Goal: Find contact information: Find contact information

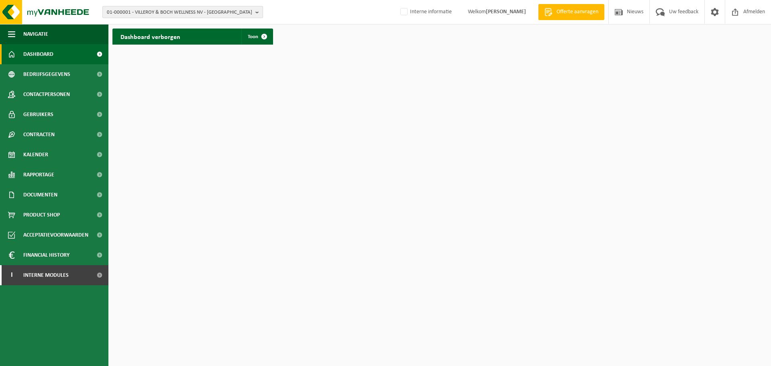
click at [151, 7] on span "01-000001 - VILLEROY & BOCH WELLNESS NV - ROESELARE" at bounding box center [179, 12] width 145 height 12
click at [146, 27] on input "text" at bounding box center [182, 25] width 157 height 10
type input "01-100615"
click at [151, 43] on div "01-000001 - VILLEROY & BOCH WELLNESS NV - ROESELARE 01-100615 - HOLVOET STEVEN …" at bounding box center [183, 37] width 160 height 13
click at [153, 38] on strong "01-100615 - HOLVOET STEVEN - HEULE" at bounding box center [139, 37] width 64 height 6
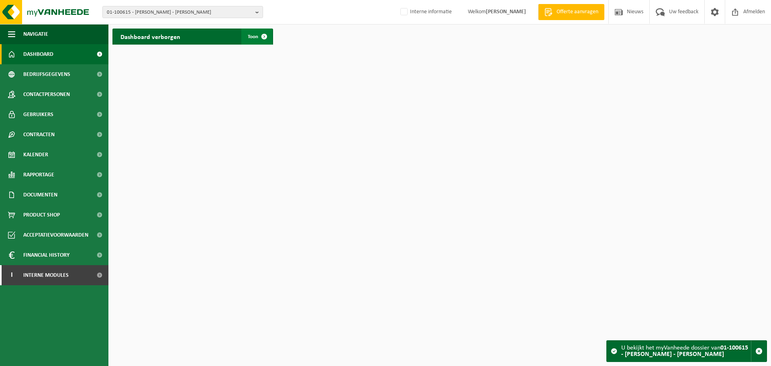
click at [263, 35] on span at bounding box center [264, 37] width 16 height 16
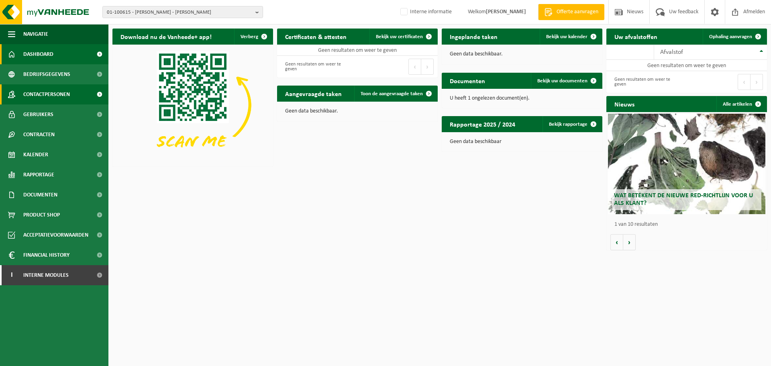
click at [37, 103] on span "Contactpersonen" at bounding box center [46, 94] width 47 height 20
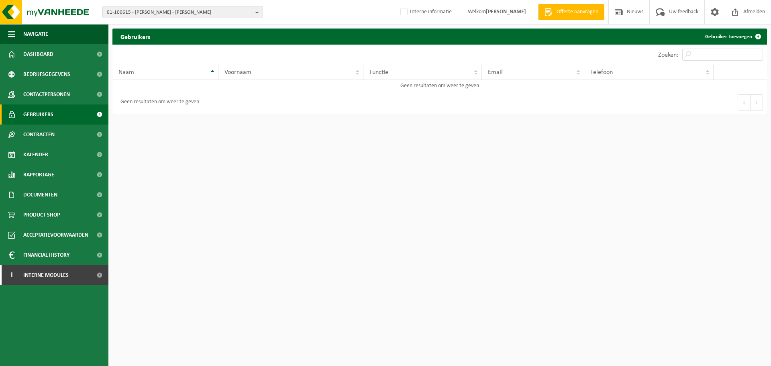
click at [62, 114] on link "Gebruikers" at bounding box center [54, 114] width 108 height 20
click at [47, 88] on span "Contactpersonen" at bounding box center [46, 94] width 47 height 20
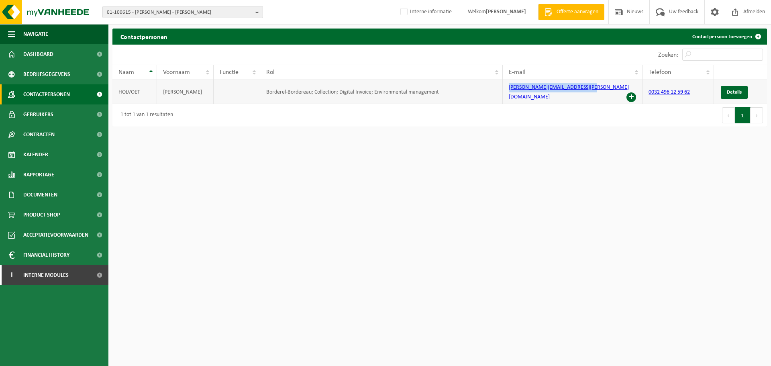
drag, startPoint x: 602, startPoint y: 90, endPoint x: 507, endPoint y: 94, distance: 94.9
click at [507, 94] on td "[PERSON_NAME][EMAIL_ADDRESS][PERSON_NAME][DOMAIN_NAME]" at bounding box center [573, 92] width 140 height 24
copy link "[PERSON_NAME][EMAIL_ADDRESS][PERSON_NAME][DOMAIN_NAME]"
click at [51, 137] on span "Contracten" at bounding box center [38, 134] width 31 height 20
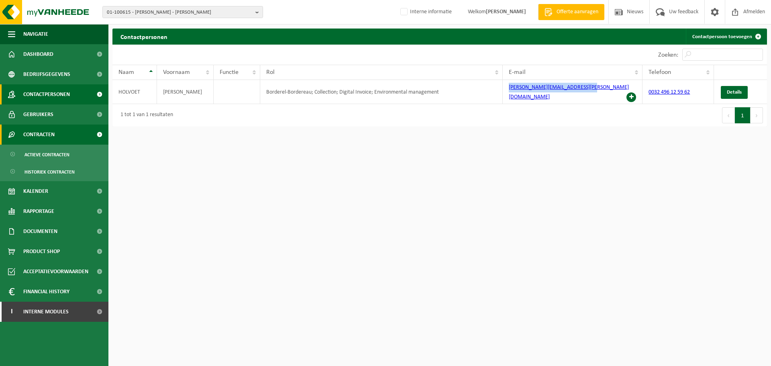
click at [53, 137] on span "Contracten" at bounding box center [38, 134] width 31 height 20
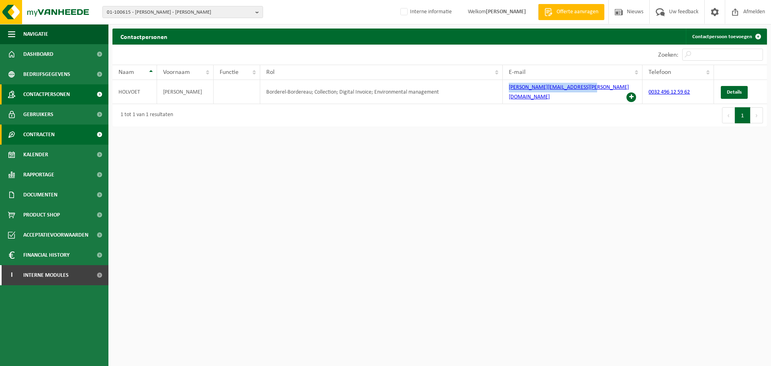
click at [52, 138] on span "Contracten" at bounding box center [38, 134] width 31 height 20
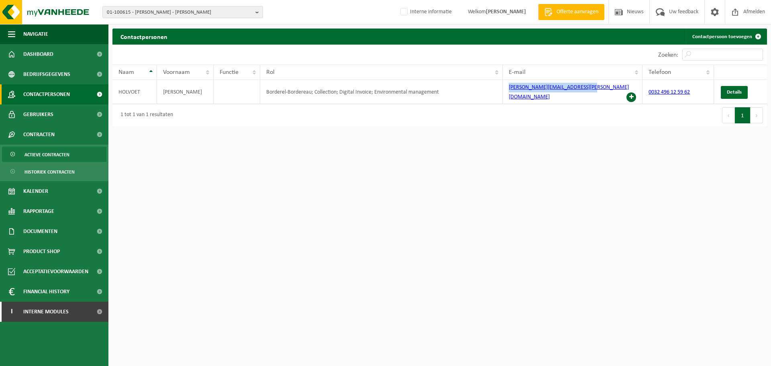
click at [53, 153] on span "Actieve contracten" at bounding box center [46, 154] width 45 height 15
click at [675, 89] on link "0032 496 12 59 62" at bounding box center [668, 92] width 41 height 6
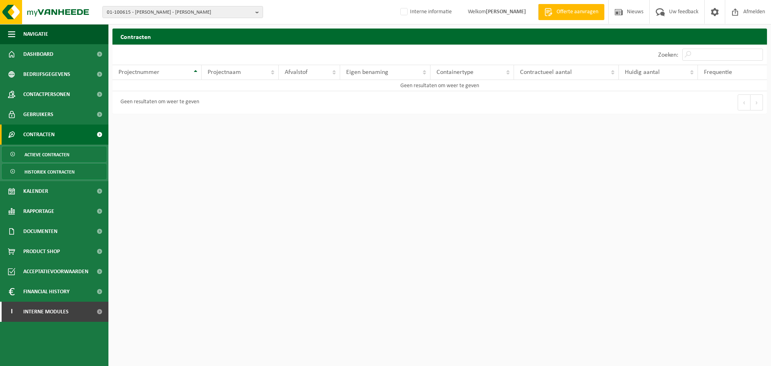
click at [36, 174] on span "Historiek contracten" at bounding box center [49, 171] width 50 height 15
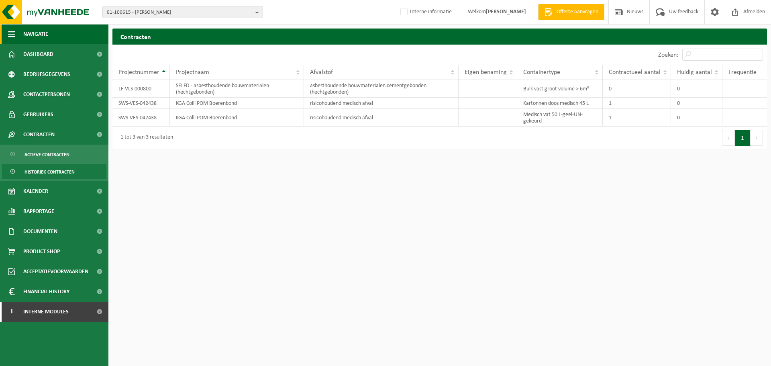
click at [48, 34] on span "Navigatie" at bounding box center [35, 34] width 25 height 20
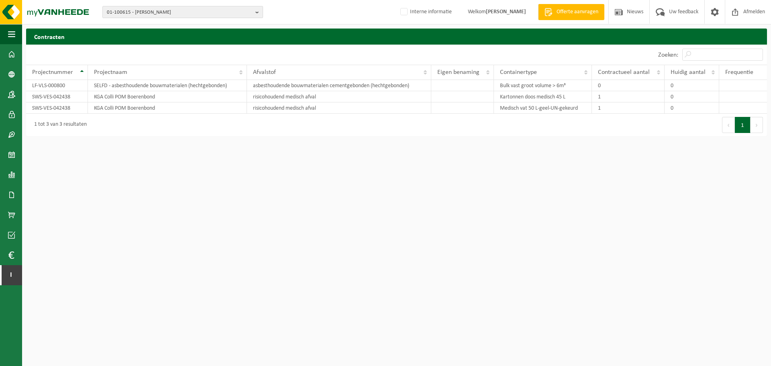
click at [199, 19] on div "01-100615 - [PERSON_NAME] 01-100615 - [PERSON_NAME] Interne informatie Welkom […" at bounding box center [385, 12] width 771 height 24
click at [200, 16] on span "01-100615 - [PERSON_NAME]" at bounding box center [179, 12] width 145 height 12
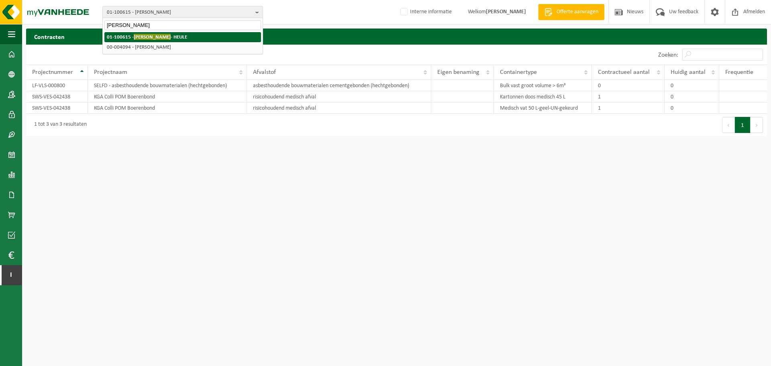
type input "[PERSON_NAME]"
click at [185, 36] on strong "01-100615 - [PERSON_NAME]" at bounding box center [147, 37] width 80 height 6
